Goal: Task Accomplishment & Management: Manage account settings

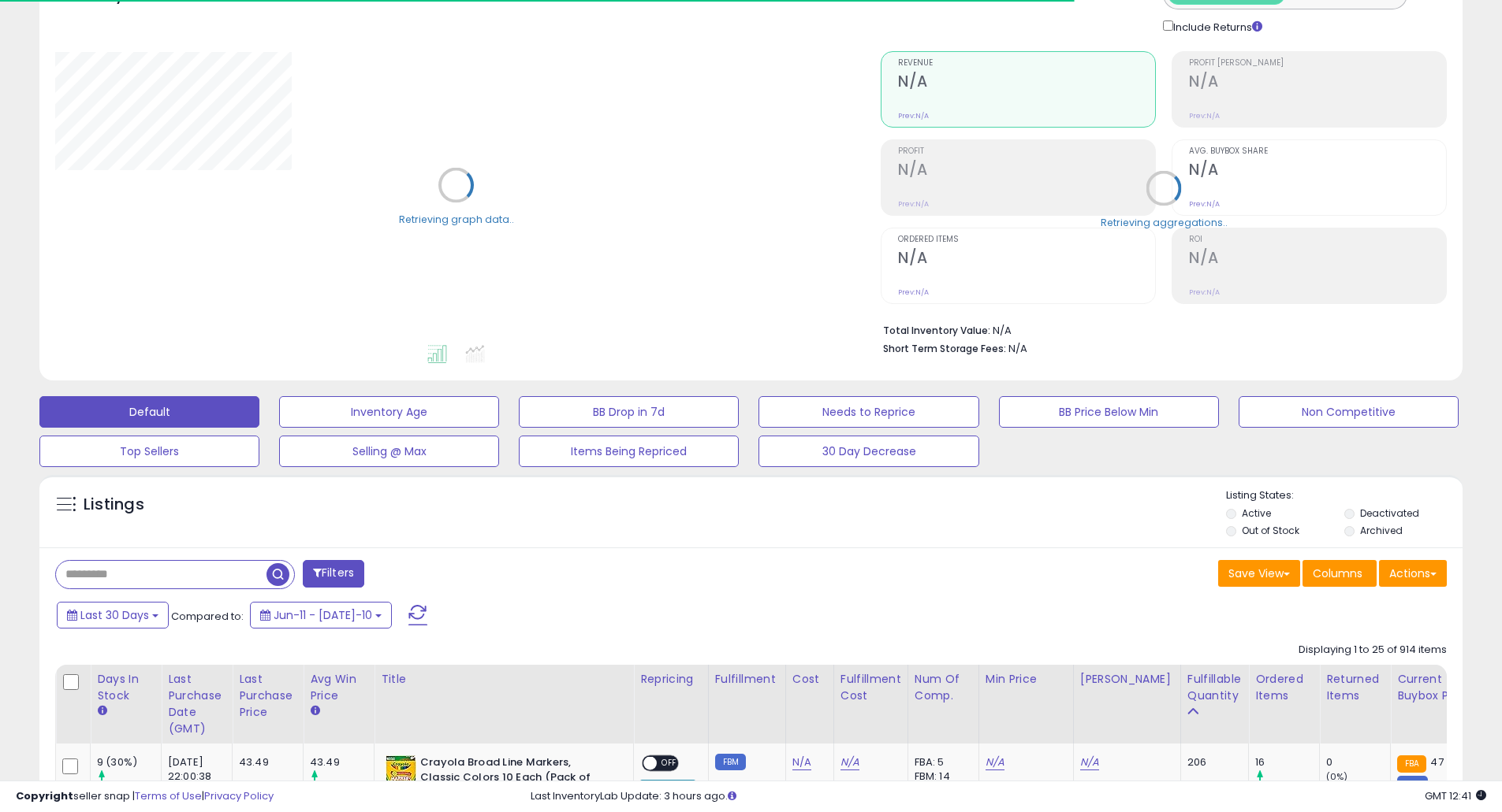
scroll to position [315, 0]
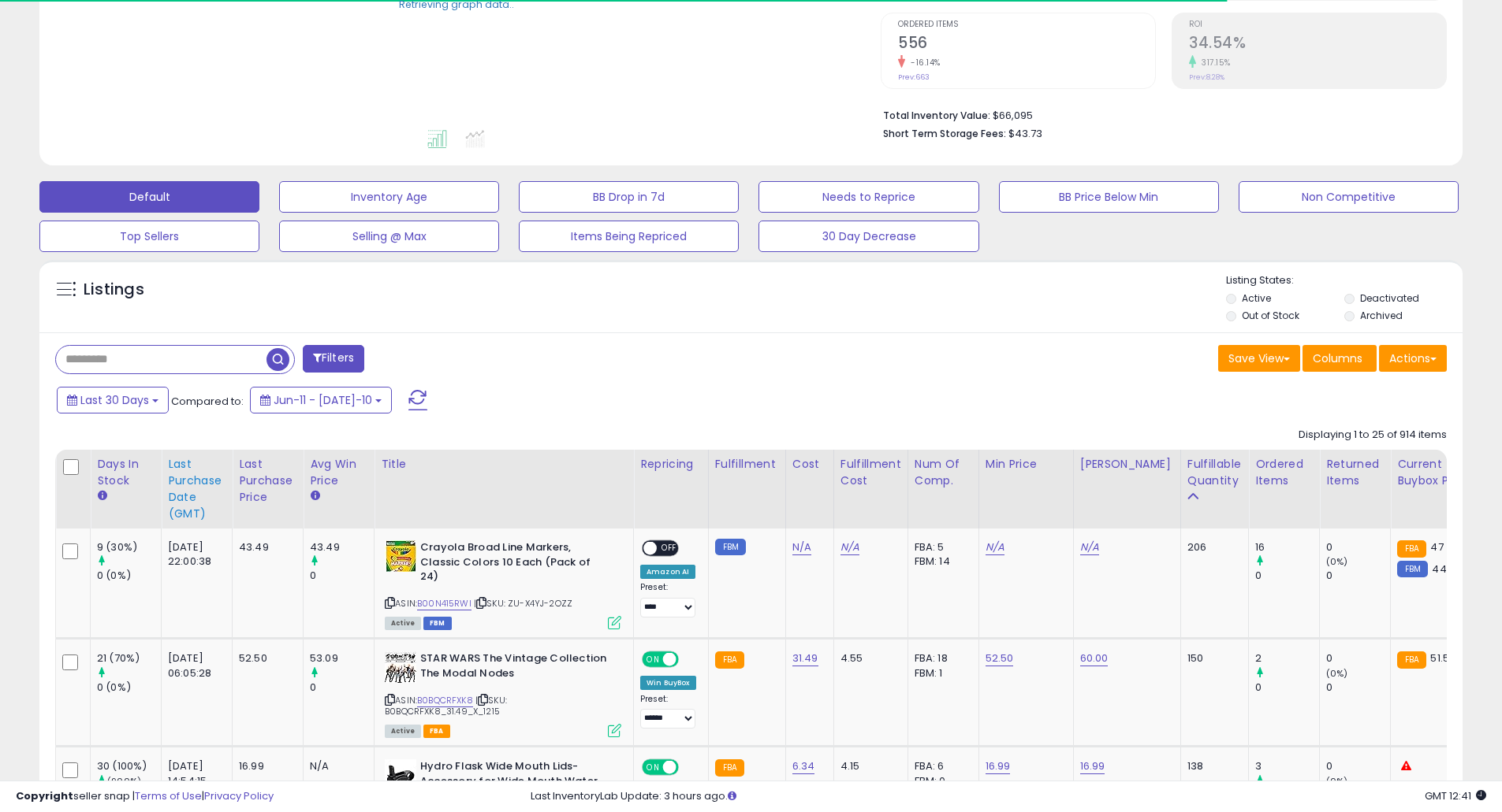
click at [208, 478] on div "Last Purchase Date (GMT)" at bounding box center [196, 489] width 58 height 66
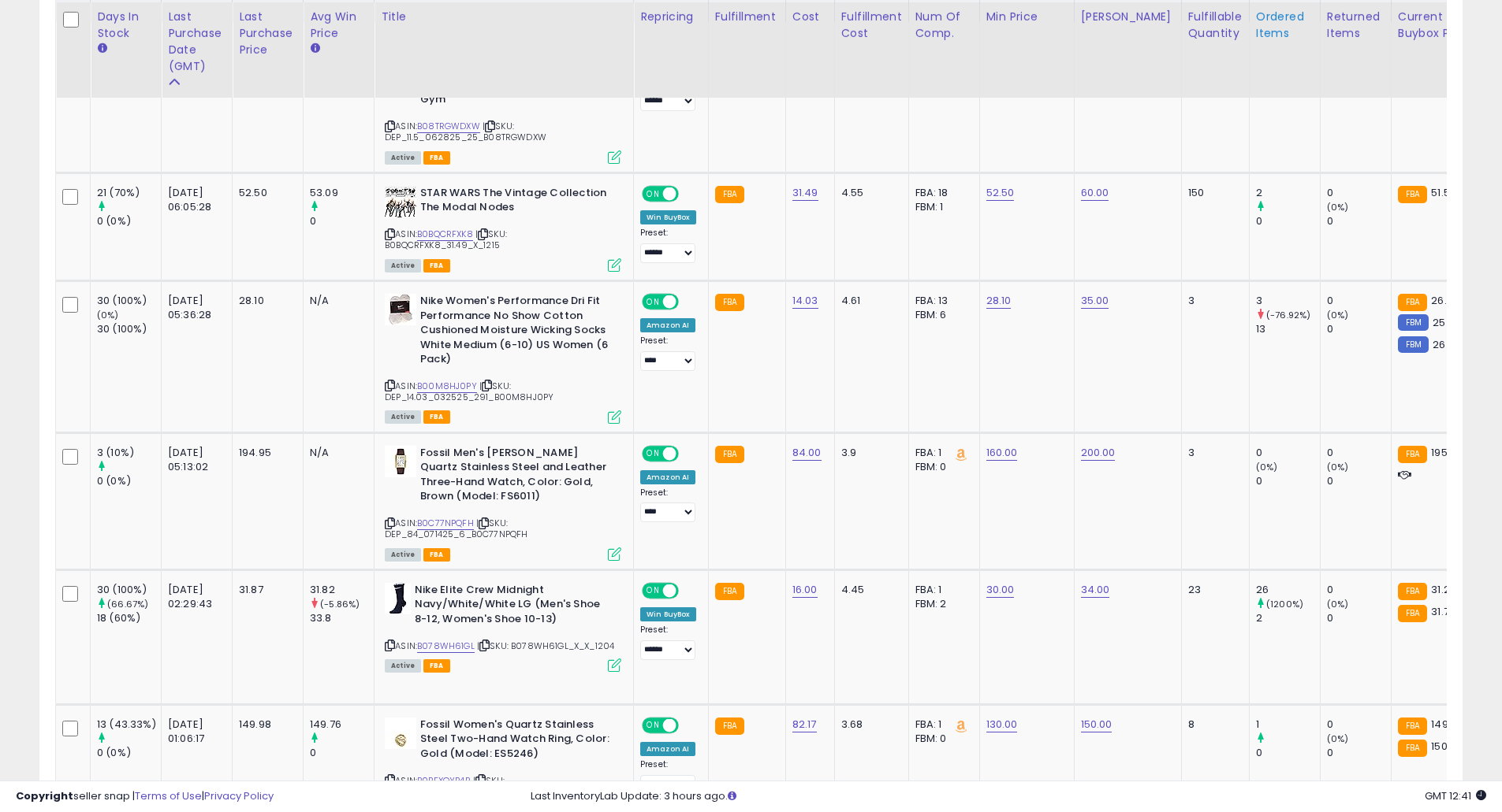
scroll to position [840, 0]
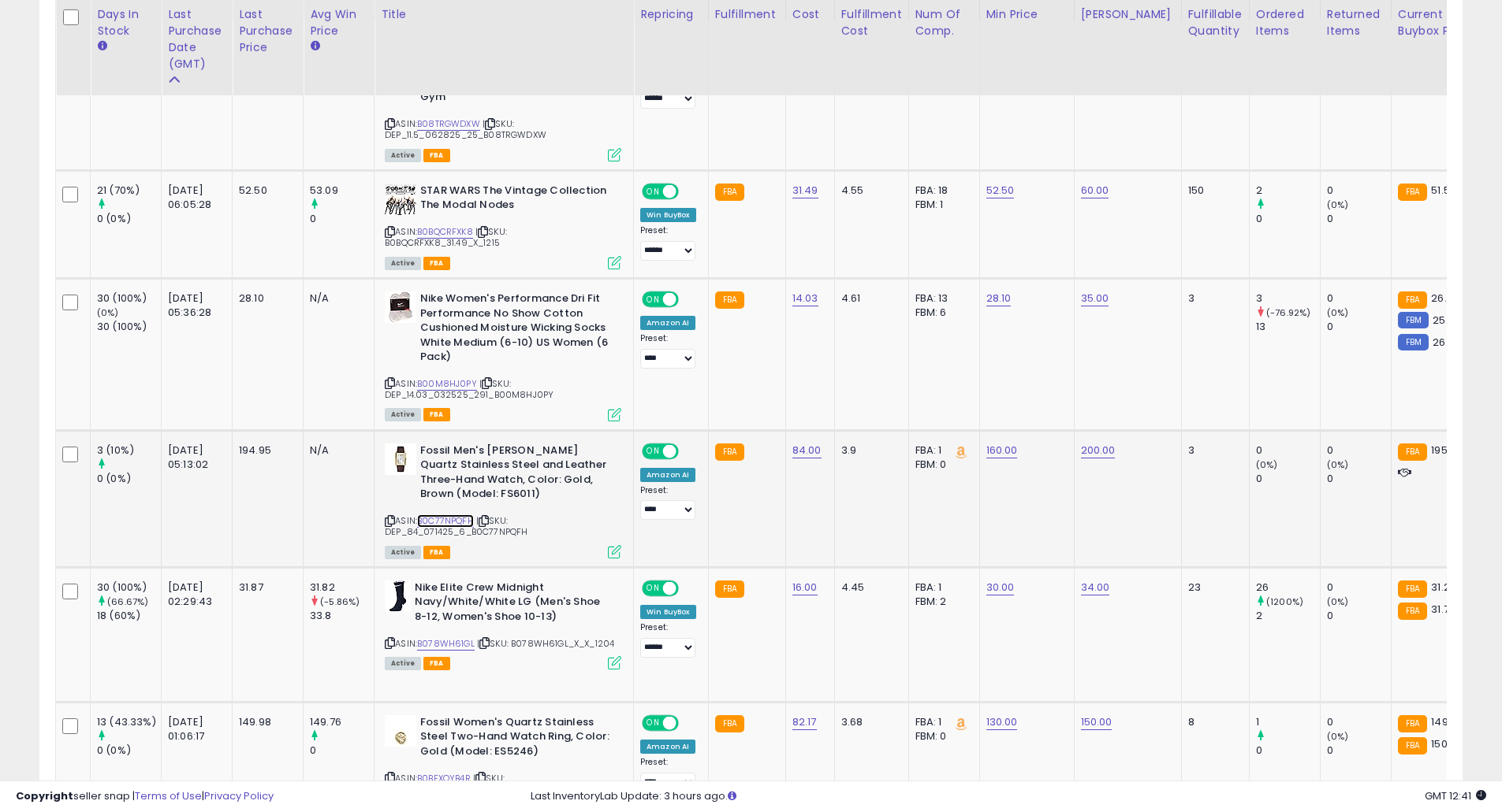
click at [465, 520] on link "B0C77NPQFH" at bounding box center [445, 521] width 57 height 13
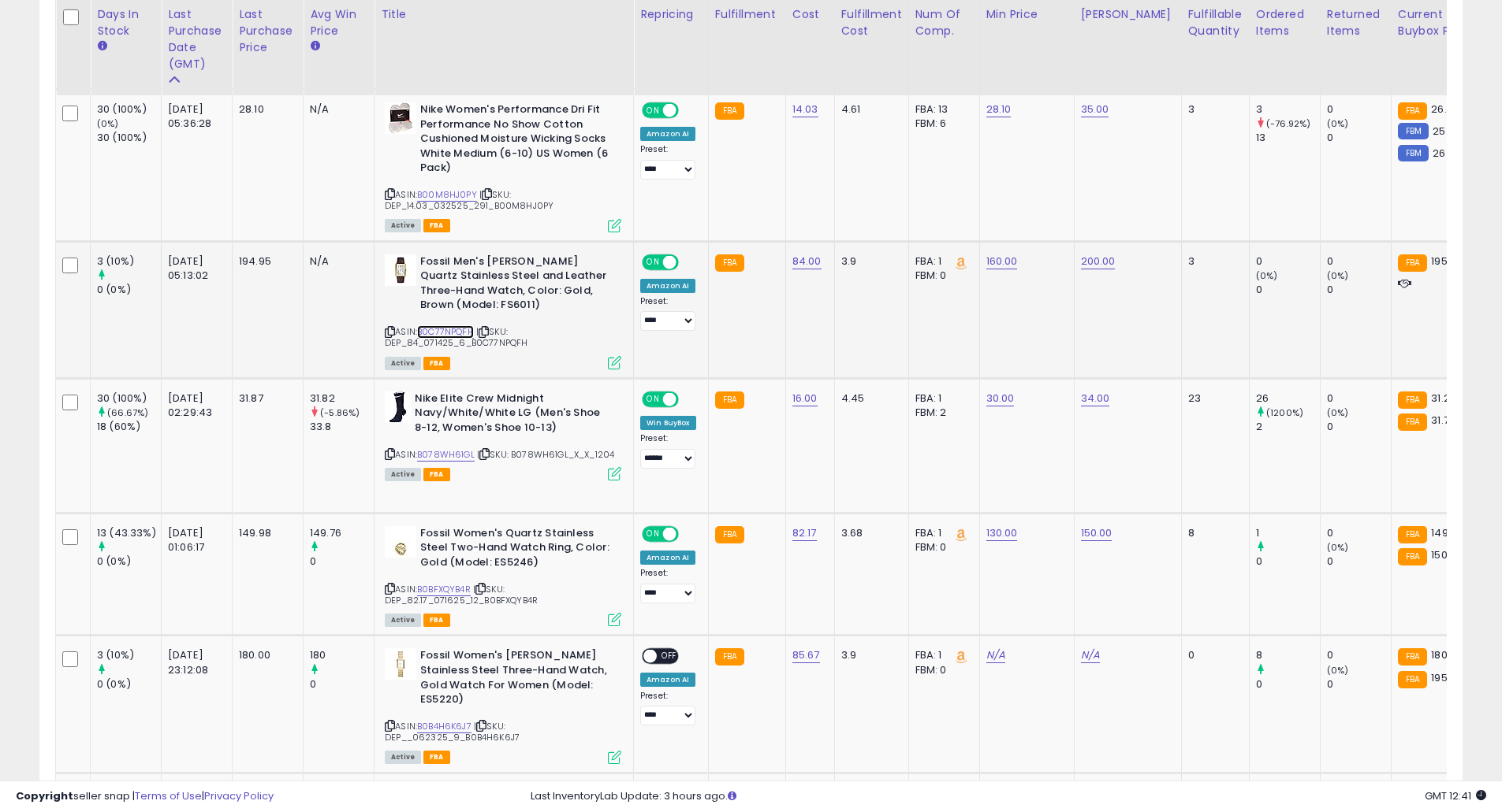
scroll to position [1050, 0]
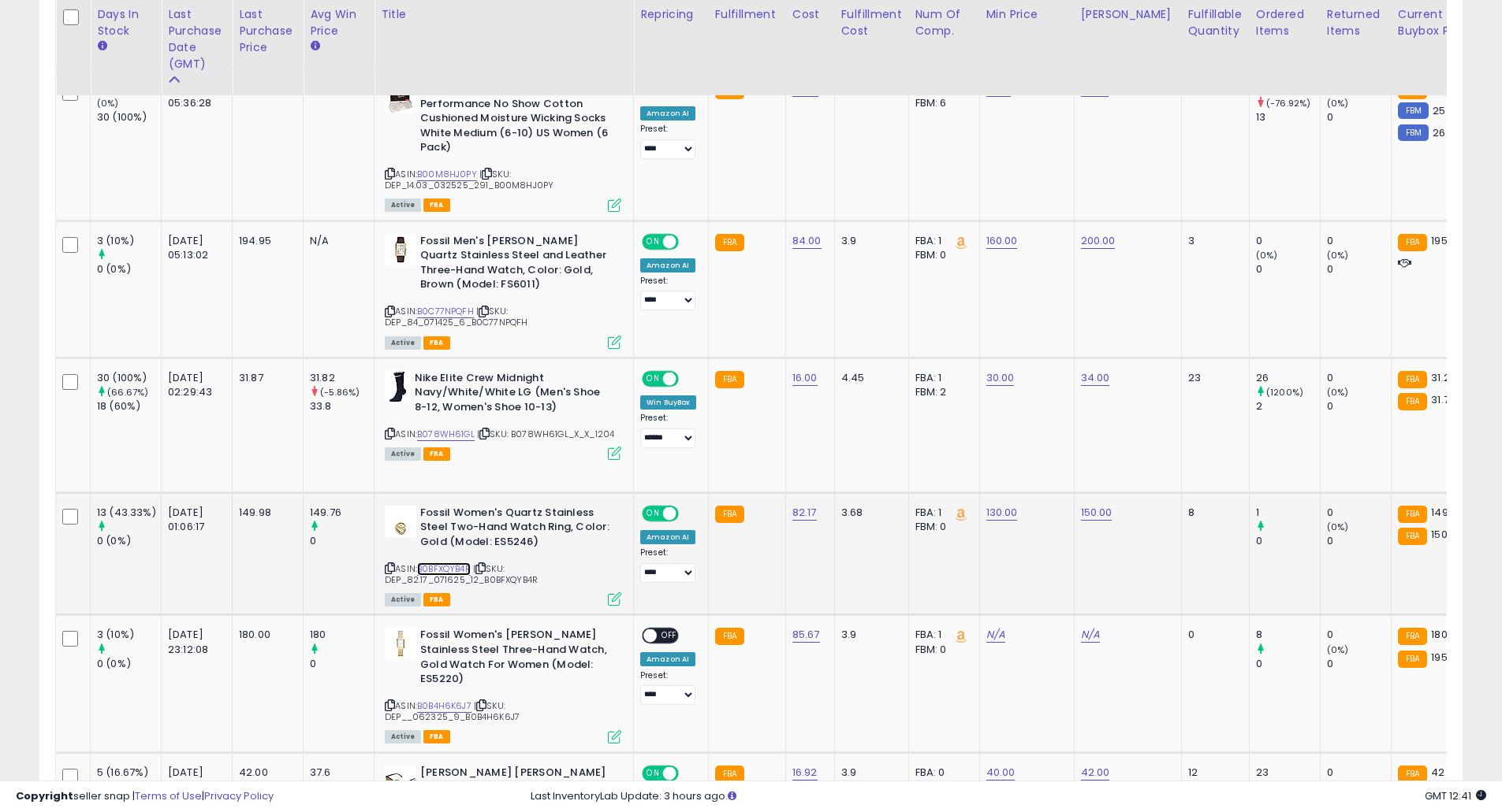
click at [453, 562] on link "B0BFXQYB4R" at bounding box center [444, 569] width 54 height 13
click at [679, 577] on select "**** ******" at bounding box center [668, 573] width 55 height 20
click at [796, 579] on td "82.17" at bounding box center [810, 553] width 49 height 123
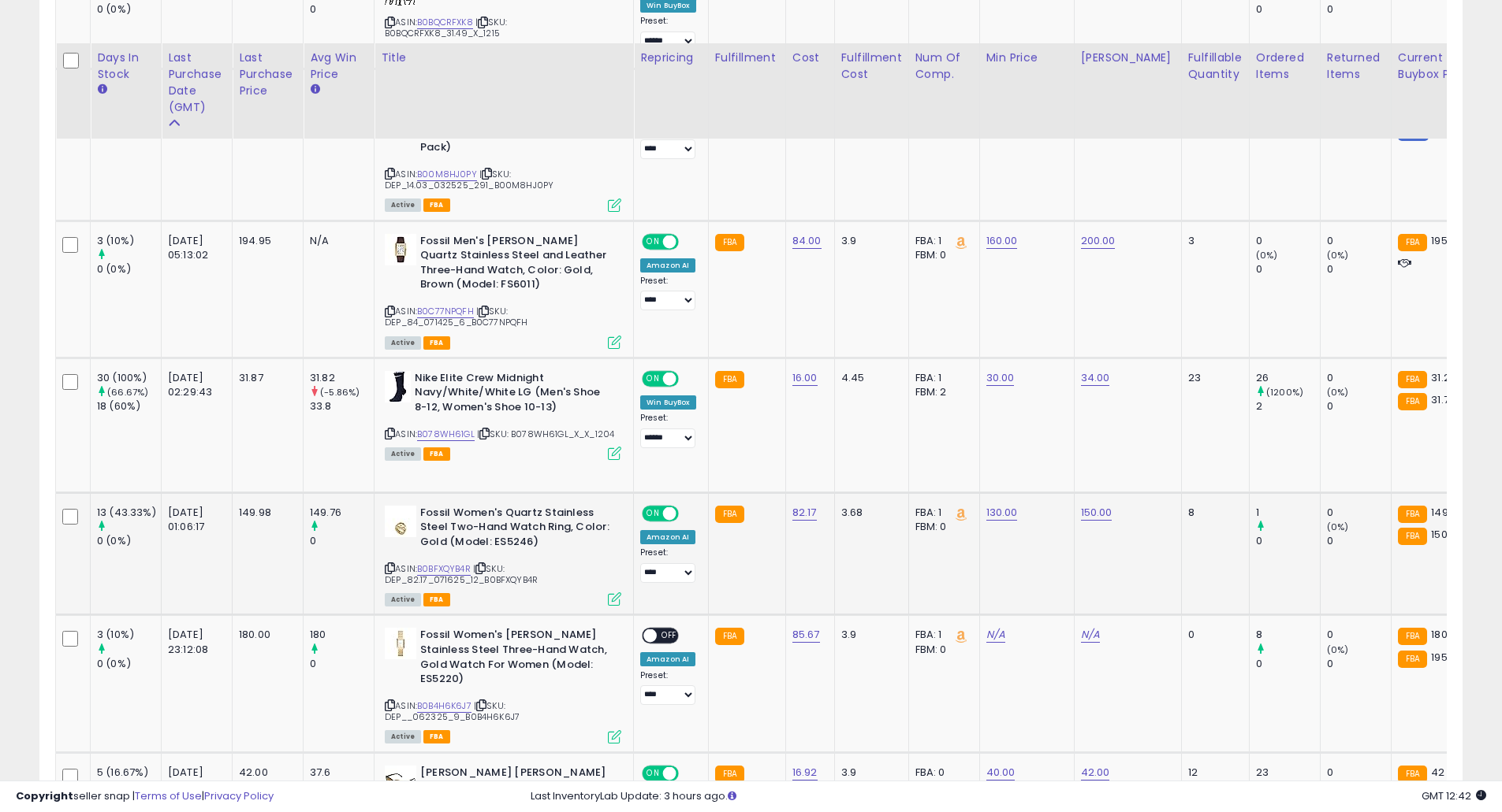
scroll to position [1156, 0]
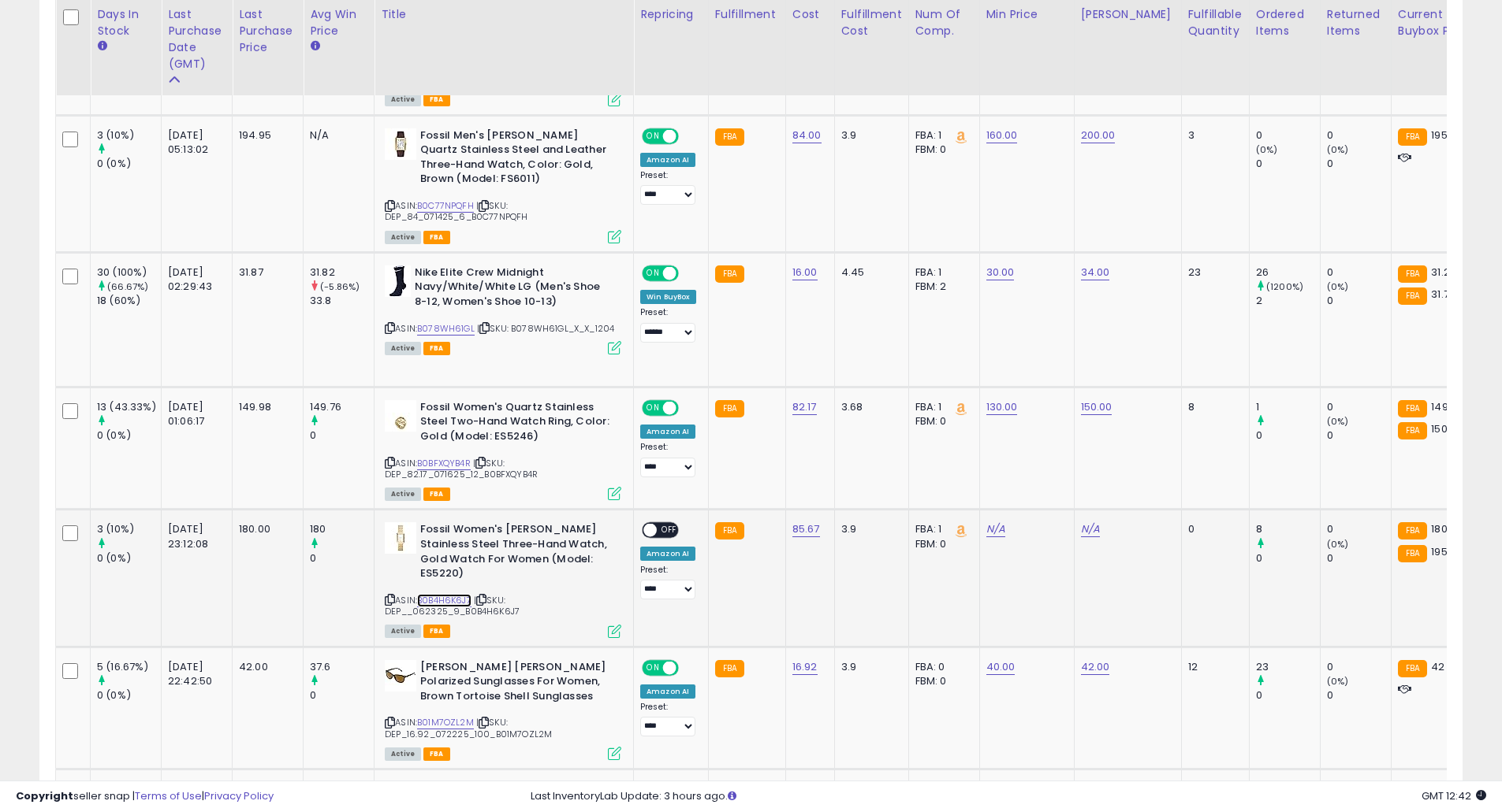
click at [458, 604] on link "B0B4H6K6J7" at bounding box center [444, 600] width 55 height 13
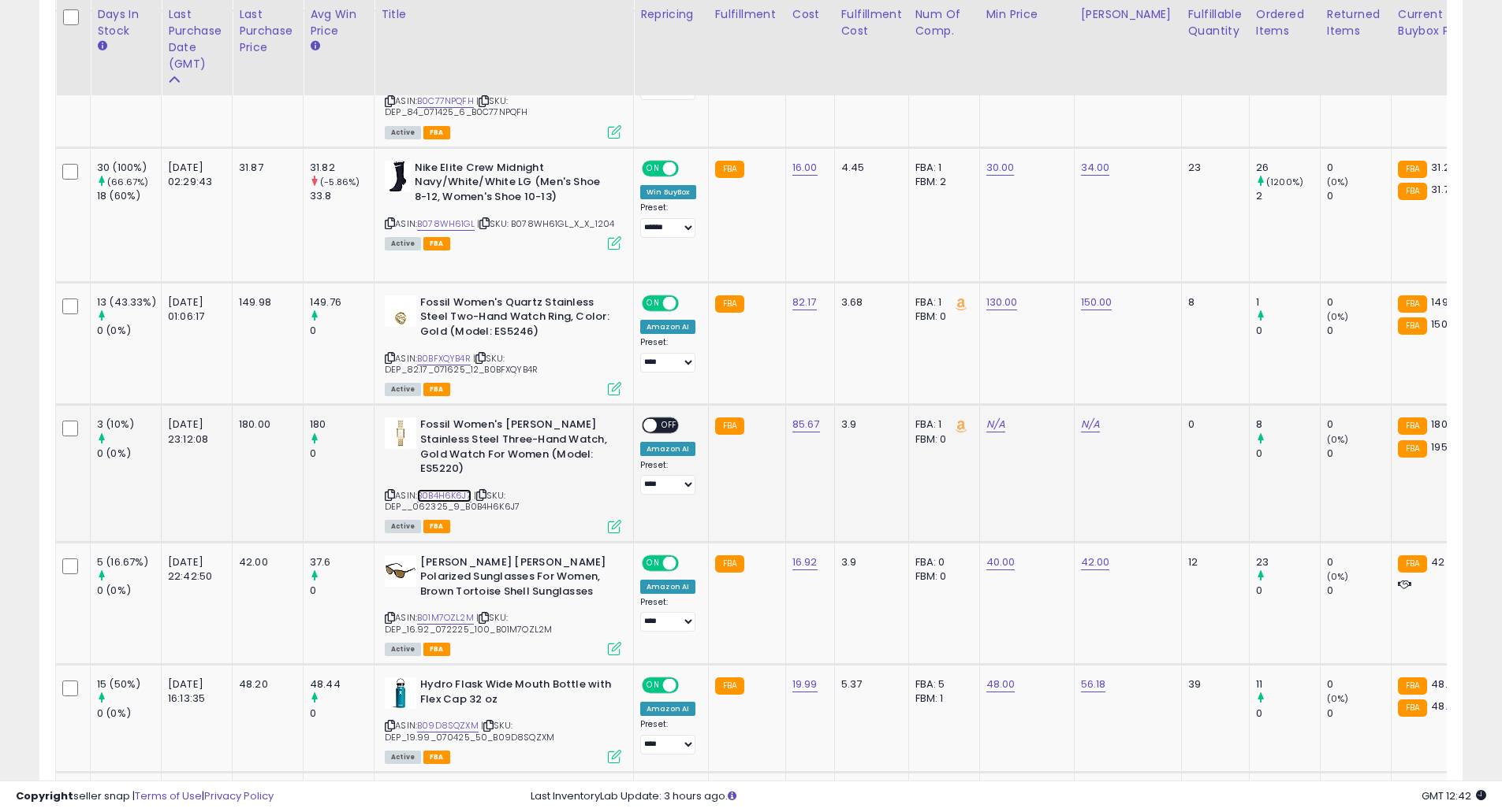
scroll to position [1365, 0]
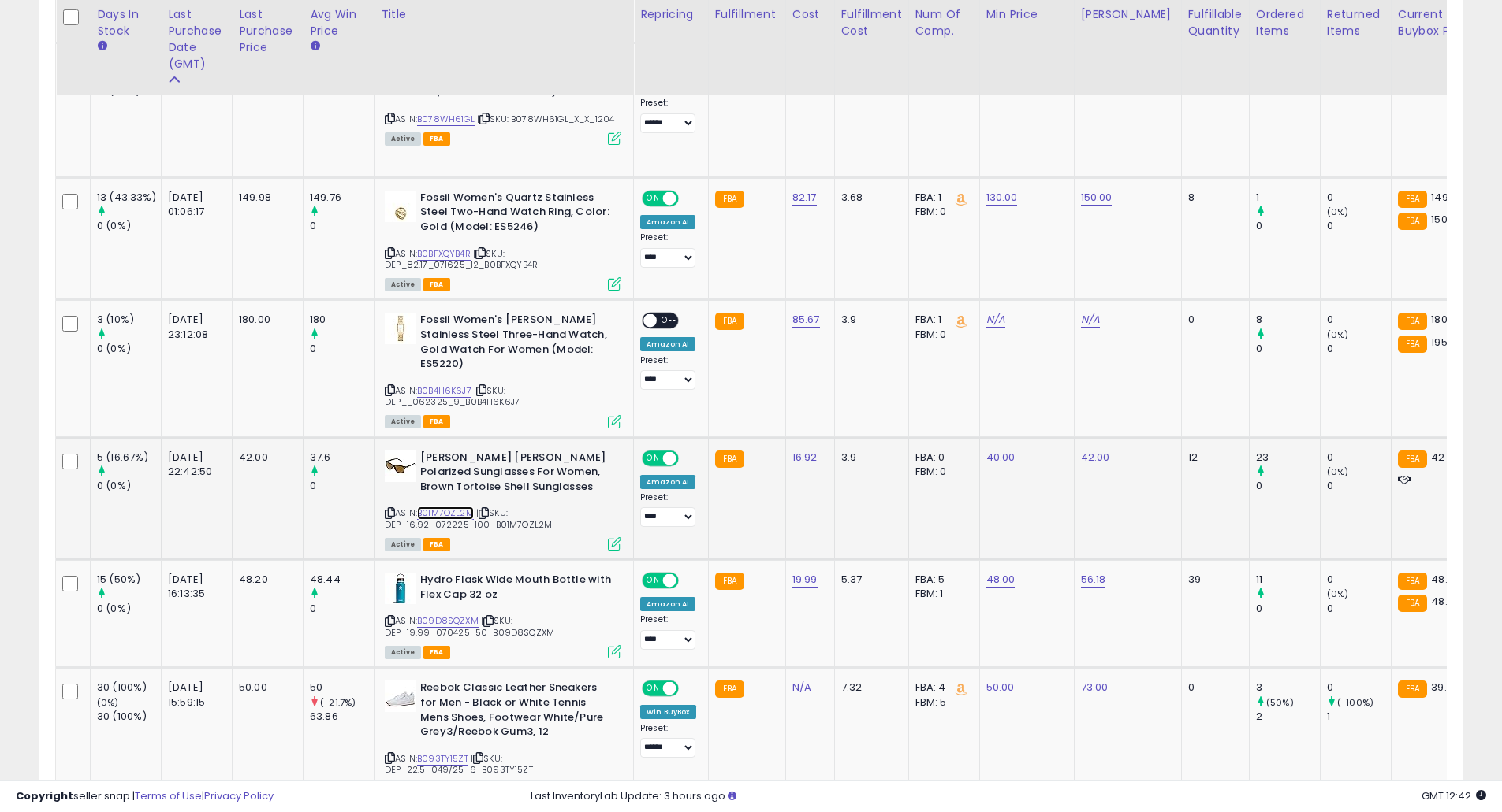
click at [466, 512] on link "B01M7OZL2M" at bounding box center [445, 513] width 57 height 13
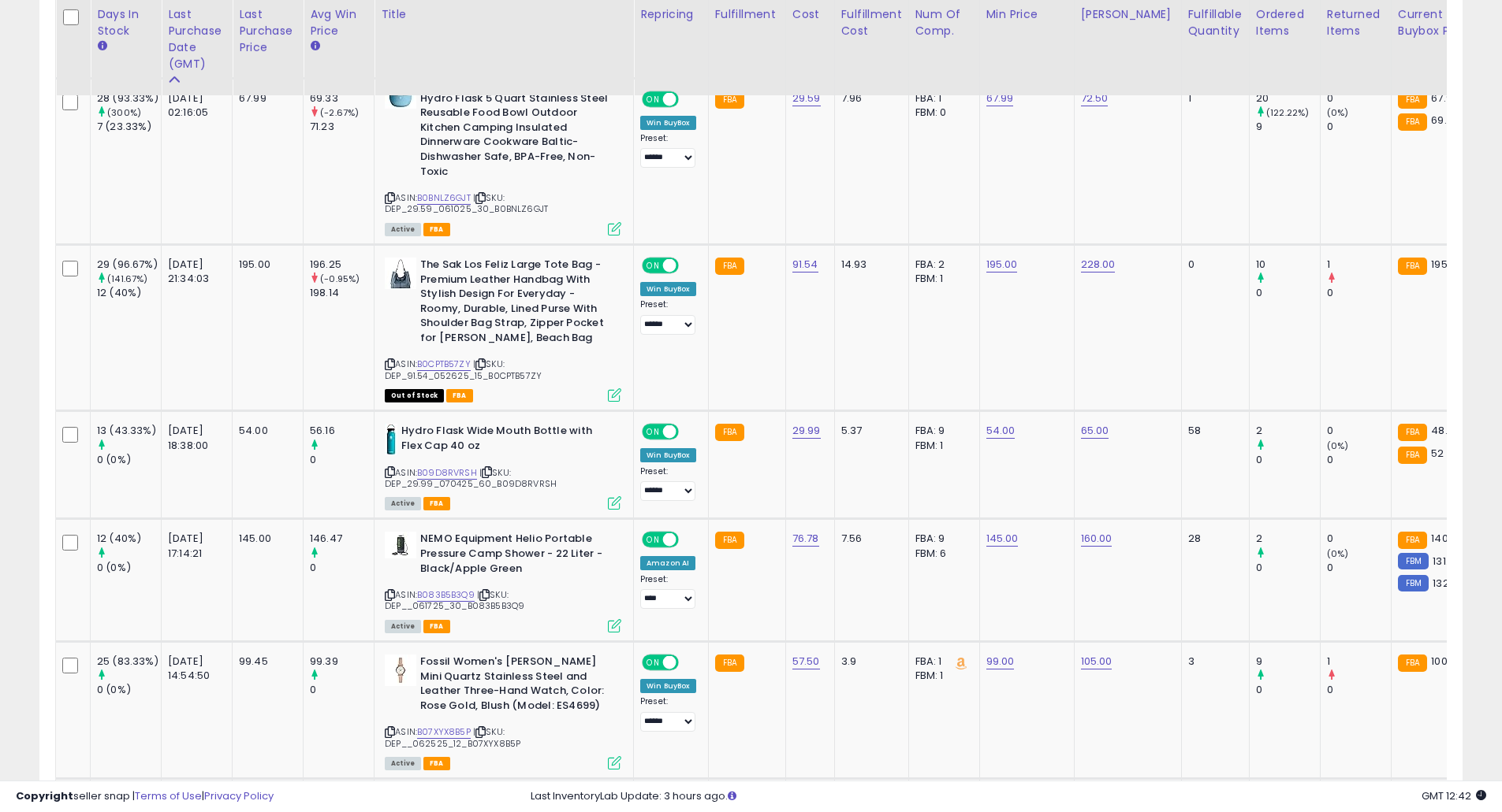
scroll to position [2311, 0]
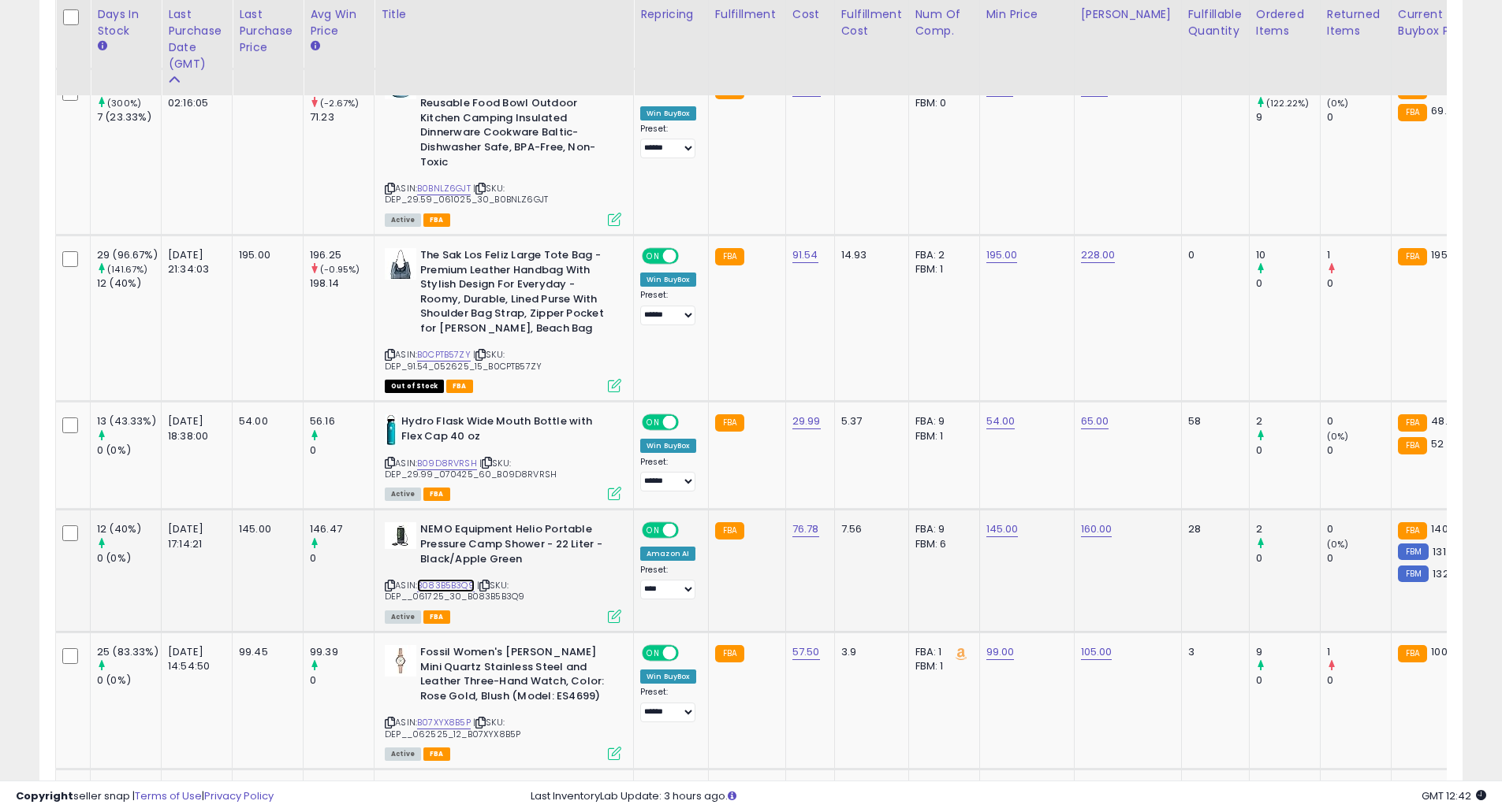
click at [458, 588] on link "B083B5B3Q9" at bounding box center [445, 586] width 58 height 13
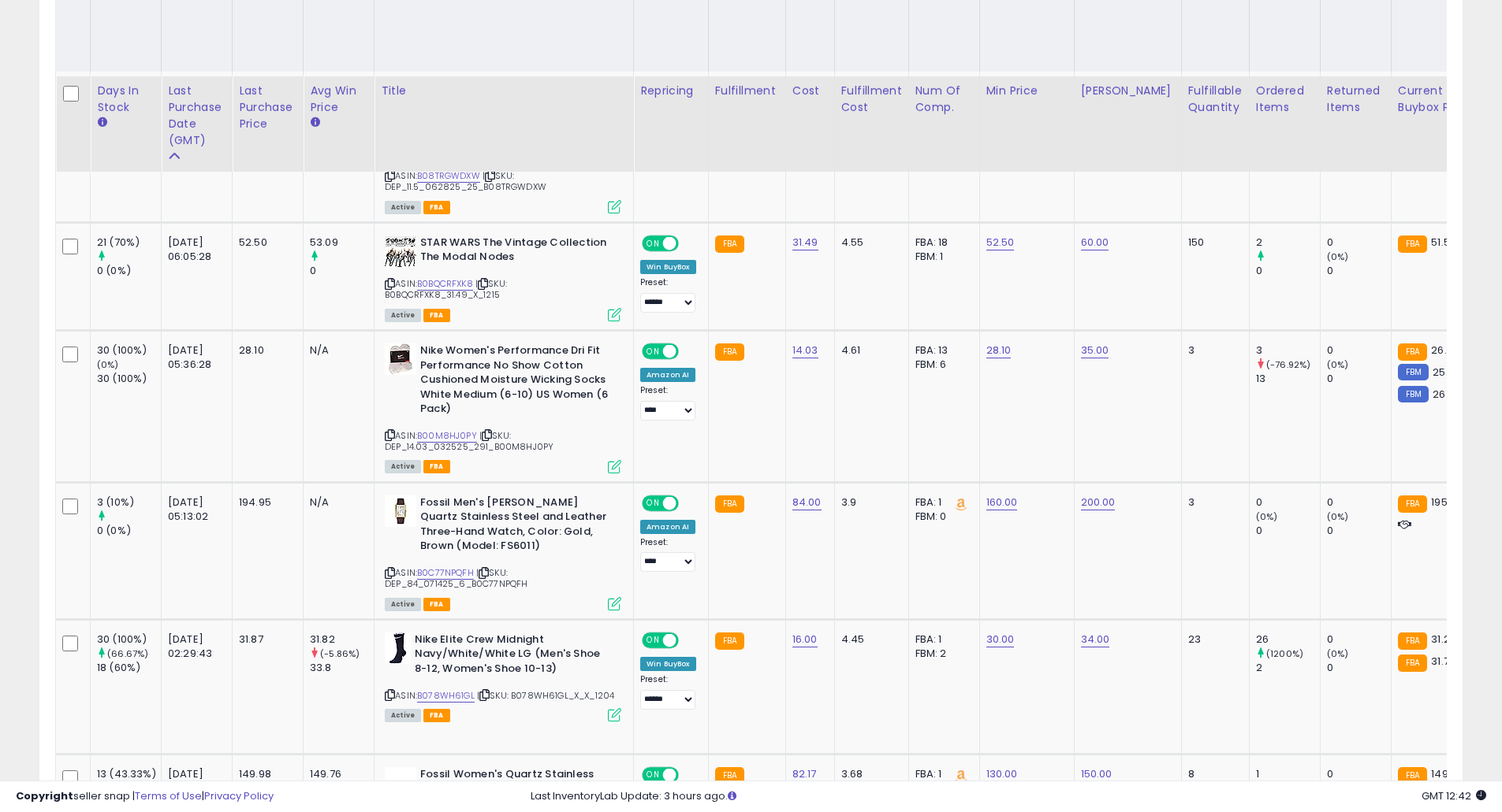
scroll to position [945, 0]
